Goal: Navigation & Orientation: Find specific page/section

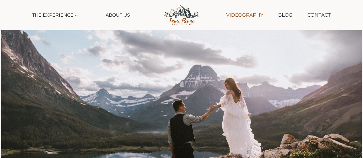
click at [242, 8] on link "Videography" at bounding box center [244, 15] width 43 height 15
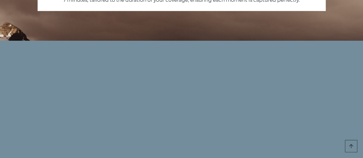
scroll to position [501, 0]
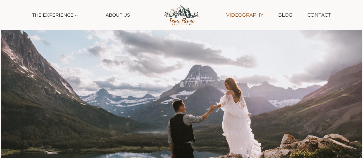
click at [243, 16] on link "Videography" at bounding box center [244, 15] width 43 height 15
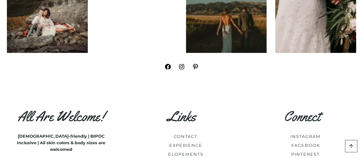
scroll to position [1778, 0]
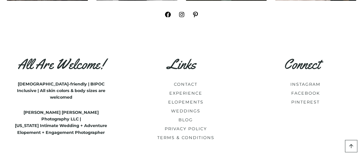
click at [190, 108] on span "WEDDINGS" at bounding box center [185, 111] width 29 height 7
click at [190, 108] on link "WEDDINGS" at bounding box center [185, 110] width 29 height 5
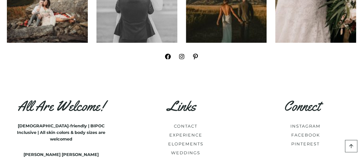
scroll to position [2523, 0]
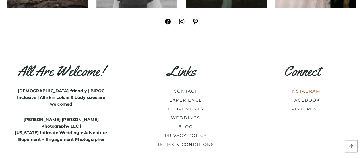
click at [304, 89] on link "INSTAGRAM" at bounding box center [305, 91] width 30 height 5
